Goal: Information Seeking & Learning: Learn about a topic

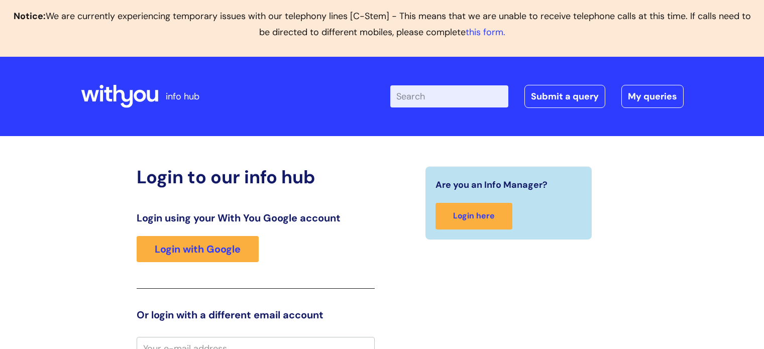
scroll to position [10, 0]
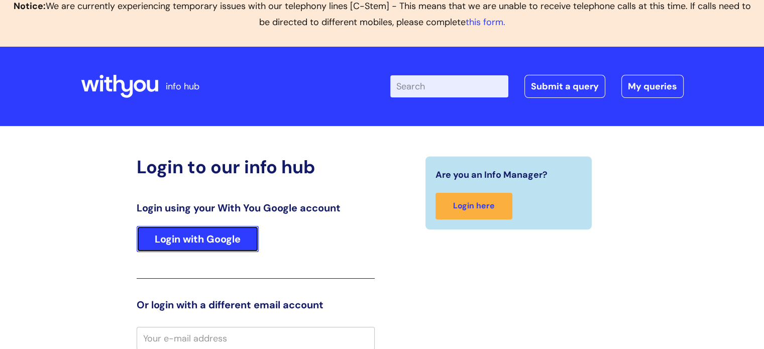
drag, startPoint x: 195, startPoint y: 238, endPoint x: 142, endPoint y: 238, distance: 52.3
click at [194, 238] on link "Login with Google" at bounding box center [198, 239] width 122 height 26
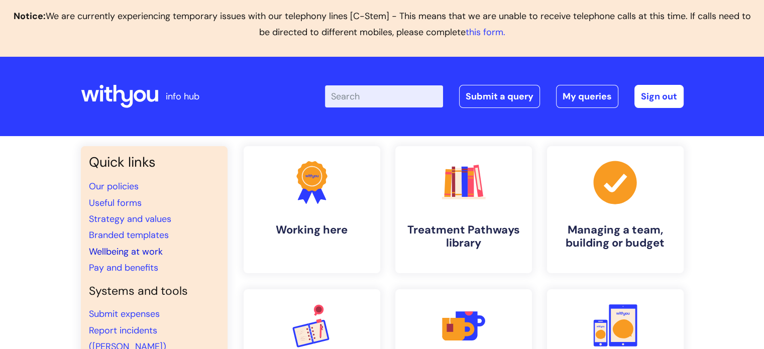
drag, startPoint x: 119, startPoint y: 253, endPoint x: 57, endPoint y: 261, distance: 62.3
click at [118, 253] on link "Wellbeing at work" at bounding box center [126, 252] width 74 height 12
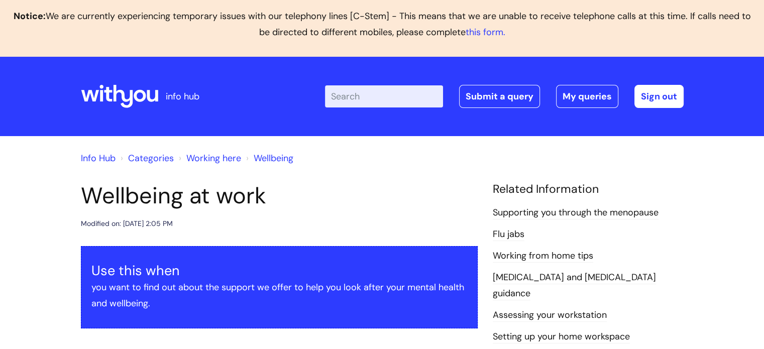
click at [505, 235] on link "Flu jabs" at bounding box center [509, 234] width 32 height 13
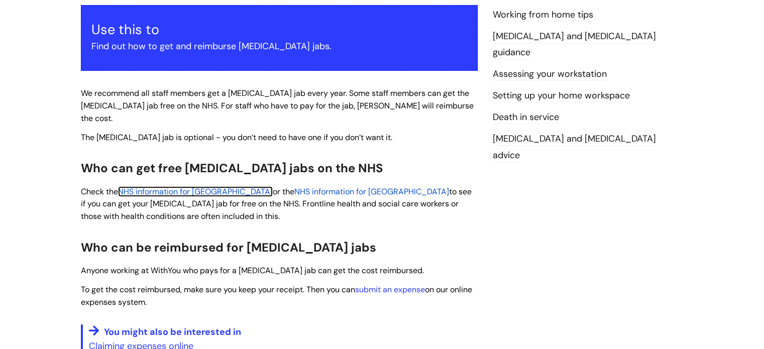
scroll to position [173, 0]
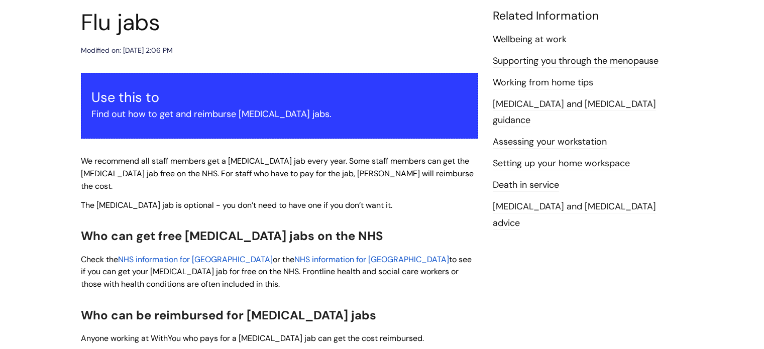
drag, startPoint x: 559, startPoint y: 105, endPoint x: 553, endPoint y: 106, distance: 5.6
click at [559, 105] on link "[MEDICAL_DATA] and [MEDICAL_DATA] guidance" at bounding box center [574, 112] width 163 height 29
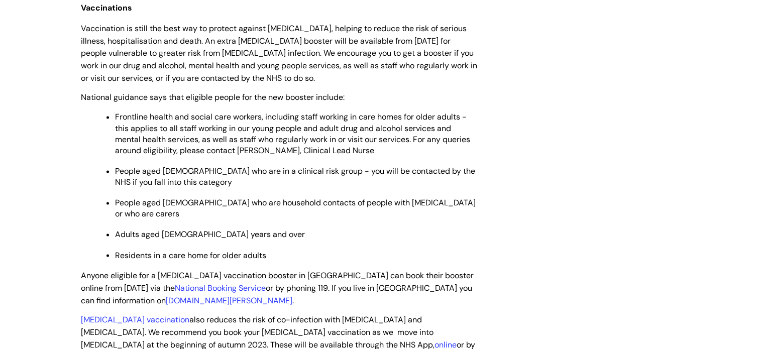
scroll to position [1709, 0]
